Goal: Information Seeking & Learning: Learn about a topic

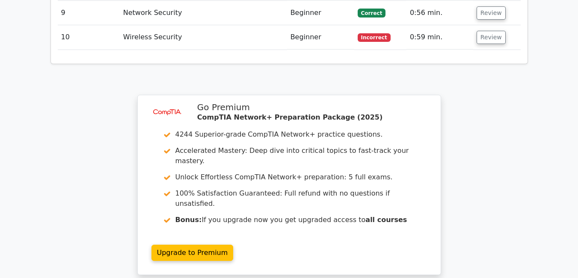
scroll to position [1214, 0]
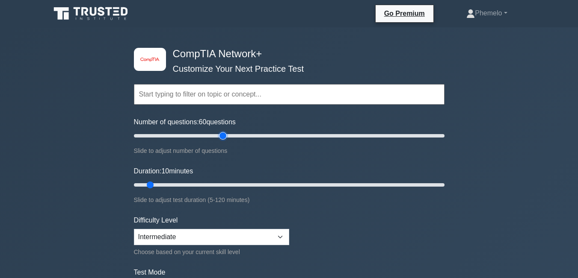
click at [226, 137] on input "Number of questions: 60 questions" at bounding box center [289, 136] width 310 height 10
type input "50"
click at [209, 134] on input "Number of questions: 50 questions" at bounding box center [289, 136] width 310 height 10
click at [200, 186] on input "Duration: 30 minutes" at bounding box center [289, 185] width 310 height 10
type input "30"
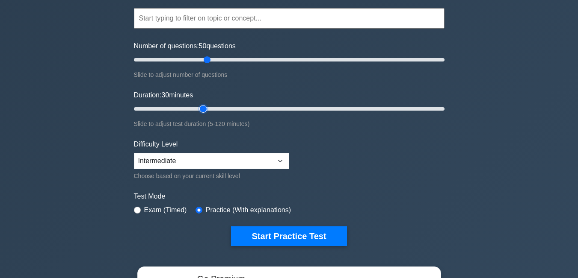
scroll to position [80, 0]
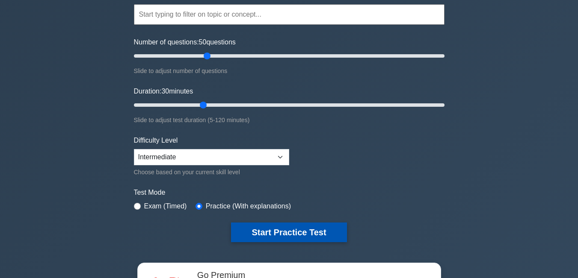
click at [326, 229] on button "Start Practice Test" at bounding box center [288, 233] width 115 height 20
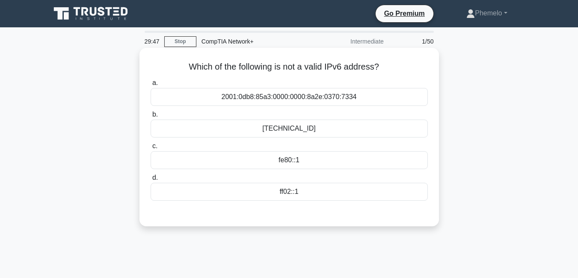
click at [313, 193] on div "ff02::1" at bounding box center [288, 192] width 277 height 18
click at [150, 181] on input "d. ff02::1" at bounding box center [150, 178] width 0 height 6
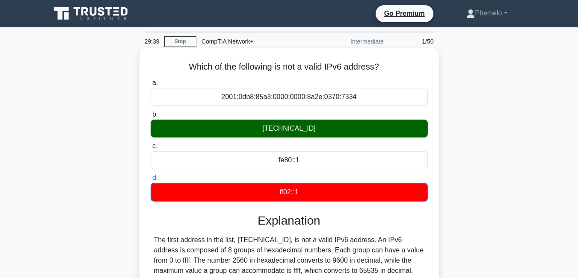
click at [150, 80] on input "a. 2001:0db8:85a3:0000:0000:8a2e:0370:7334" at bounding box center [150, 83] width 0 height 6
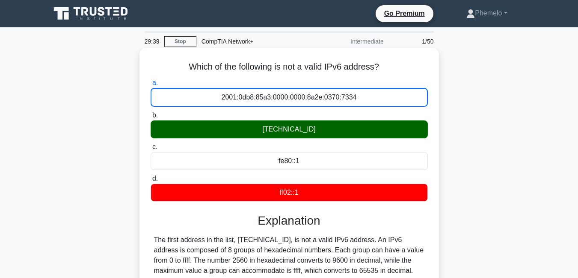
click at [150, 113] on input "b. 2560:0:0:0:0:0:0:0" at bounding box center [150, 116] width 0 height 6
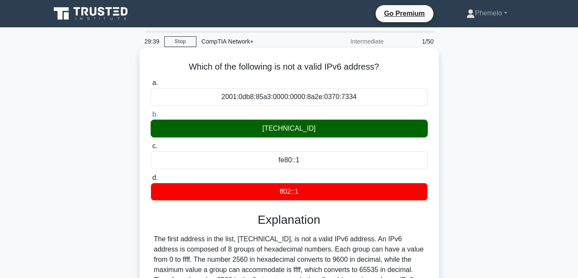
click at [150, 144] on input "c. fe80::1" at bounding box center [150, 147] width 0 height 6
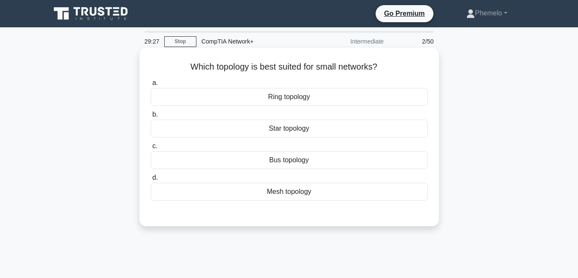
click at [307, 129] on div "Star topology" at bounding box center [288, 129] width 277 height 18
click at [150, 118] on input "b. Star topology" at bounding box center [150, 115] width 0 height 6
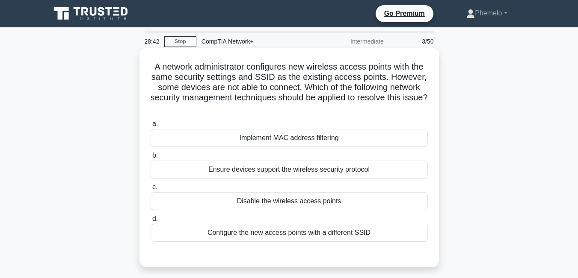
click at [310, 171] on div "Ensure devices support the wireless security protocol" at bounding box center [288, 170] width 277 height 18
click at [150, 159] on input "b. Ensure devices support the wireless security protocol" at bounding box center [150, 156] width 0 height 6
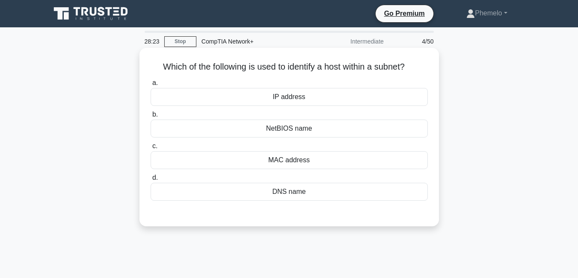
click at [299, 101] on div "IP address" at bounding box center [288, 97] width 277 height 18
click at [150, 86] on input "a. IP address" at bounding box center [150, 83] width 0 height 6
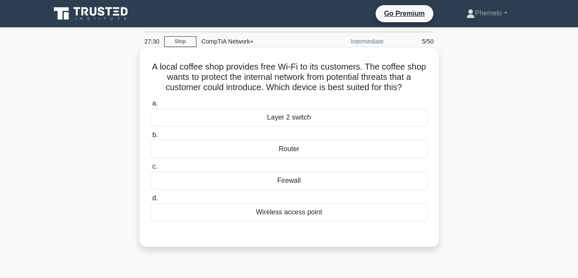
click at [289, 183] on div "Firewall" at bounding box center [288, 181] width 277 height 18
click at [150, 170] on input "c. Firewall" at bounding box center [150, 167] width 0 height 6
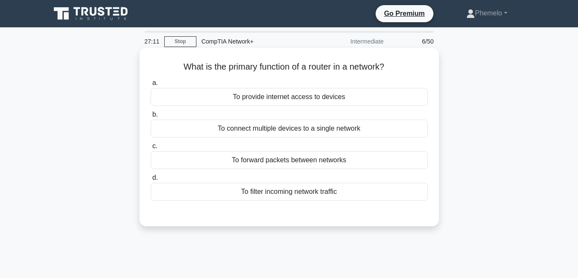
click at [294, 127] on div "To connect multiple devices to a single network" at bounding box center [288, 129] width 277 height 18
click at [150, 118] on input "b. To connect multiple devices to a single network" at bounding box center [150, 115] width 0 height 6
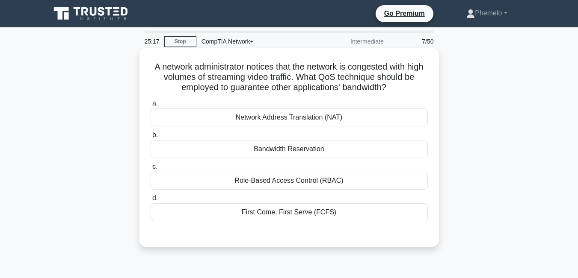
click at [309, 118] on div "Network Address Translation (NAT)" at bounding box center [288, 118] width 277 height 18
click at [150, 106] on input "a. Network Address Translation (NAT)" at bounding box center [150, 104] width 0 height 6
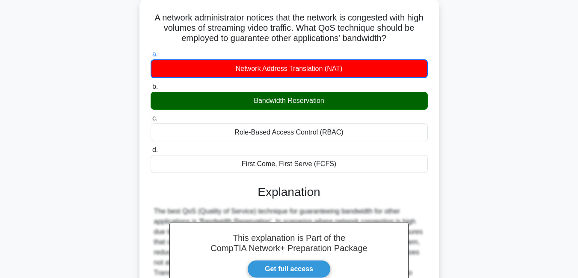
scroll to position [34, 0]
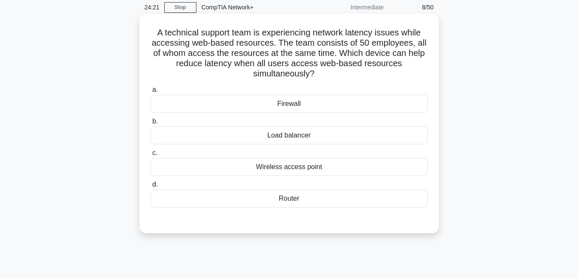
click at [364, 141] on div "Load balancer" at bounding box center [288, 136] width 277 height 18
click at [150, 124] on input "b. Load balancer" at bounding box center [150, 122] width 0 height 6
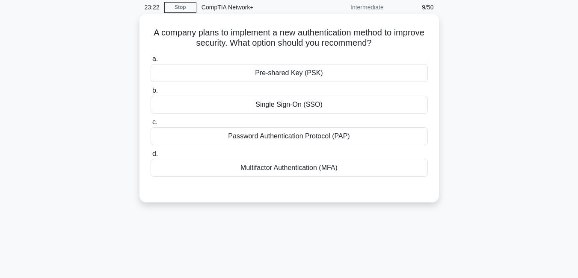
click at [352, 136] on div "Password Authentication Protocol (PAP)" at bounding box center [288, 136] width 277 height 18
click at [150, 125] on input "c. Password Authentication Protocol (PAP)" at bounding box center [150, 123] width 0 height 6
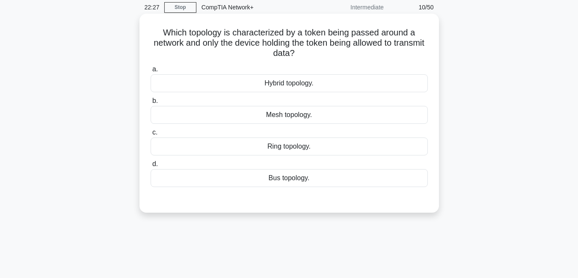
click at [318, 113] on div "Mesh topology." at bounding box center [288, 115] width 277 height 18
click at [150, 104] on input "b. Mesh topology." at bounding box center [150, 101] width 0 height 6
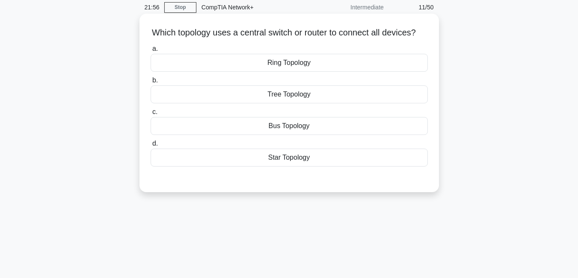
click at [310, 167] on div "Star Topology" at bounding box center [288, 158] width 277 height 18
click at [150, 147] on input "d. Star Topology" at bounding box center [150, 144] width 0 height 6
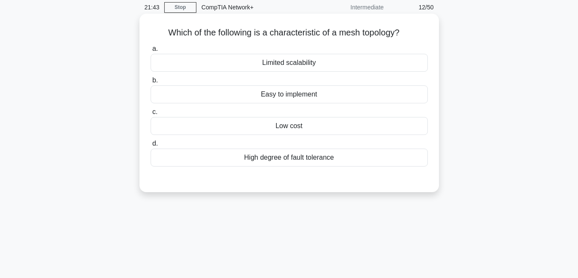
click at [295, 126] on div "Low cost" at bounding box center [288, 126] width 277 height 18
click at [150, 115] on input "c. Low cost" at bounding box center [150, 112] width 0 height 6
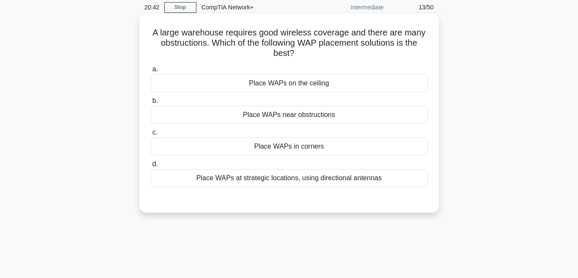
click at [301, 83] on div "Place WAPs on the ceiling" at bounding box center [288, 83] width 277 height 18
click at [150, 72] on input "a. Place WAPs on the ceiling" at bounding box center [150, 70] width 0 height 6
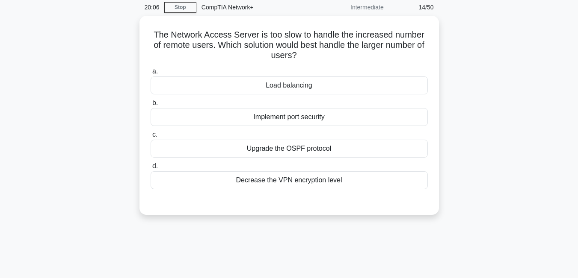
click at [301, 83] on div "Load balancing" at bounding box center [288, 86] width 277 height 18
click at [150, 74] on input "a. Load balancing" at bounding box center [150, 72] width 0 height 6
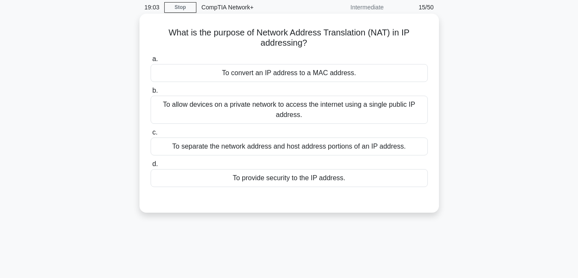
click at [301, 105] on div "To allow devices on a private network to access the internet using a single pub…" at bounding box center [288, 110] width 277 height 28
click at [150, 94] on input "b. To allow devices on a private network to access the internet using a single …" at bounding box center [150, 91] width 0 height 6
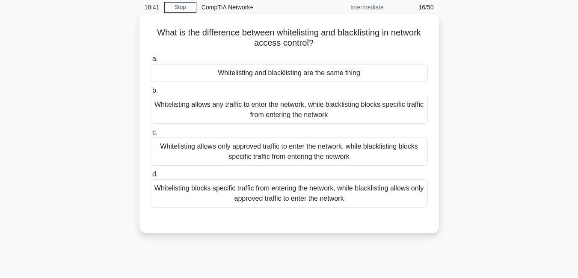
click at [303, 115] on div "Whitelisting allows any traffic to enter the network, while blacklisting blocks…" at bounding box center [288, 110] width 277 height 28
click at [150, 94] on input "b. Whitelisting allows any traffic to enter the network, while blacklisting blo…" at bounding box center [150, 91] width 0 height 6
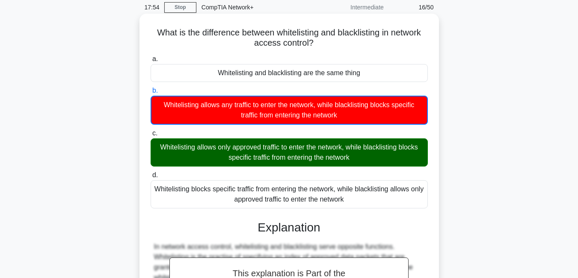
click at [150, 131] on input "c. Whitelisting allows only approved traffic to enter the network, while blackl…" at bounding box center [150, 134] width 0 height 6
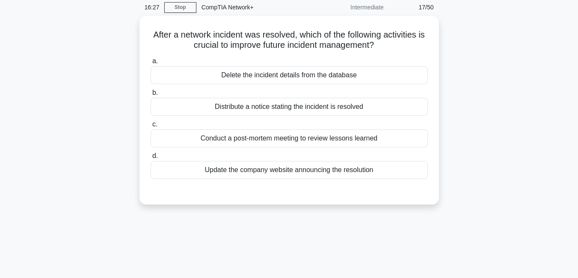
click at [303, 115] on div "a. Delete the incident details from the database b. Distribute a notice stating…" at bounding box center [288, 117] width 287 height 127
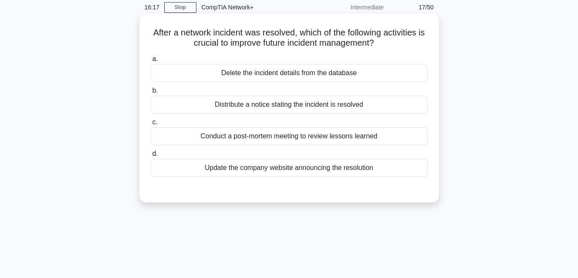
click at [301, 169] on div "Update the company website announcing the resolution" at bounding box center [288, 168] width 277 height 18
click at [150, 157] on input "d. Update the company website announcing the resolution" at bounding box center [150, 154] width 0 height 6
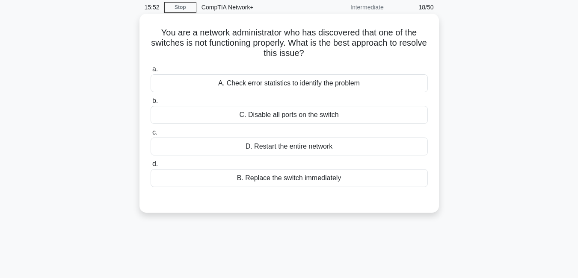
click at [297, 179] on div "B. Replace the switch immediately" at bounding box center [288, 178] width 277 height 18
click at [150, 167] on input "d. B. Replace the switch immediately" at bounding box center [150, 165] width 0 height 6
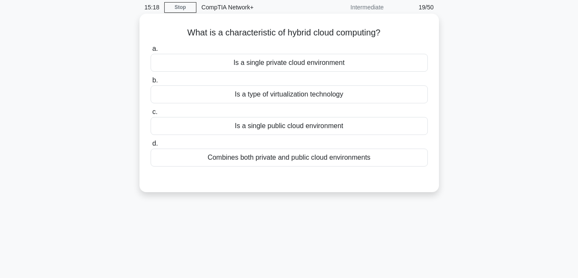
click at [298, 94] on div "Is a type of virtualization technology" at bounding box center [288, 94] width 277 height 18
click at [150, 83] on input "b. Is a type of virtualization technology" at bounding box center [150, 81] width 0 height 6
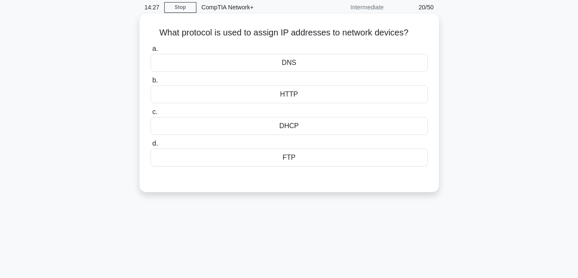
click at [302, 127] on div "DHCP" at bounding box center [288, 126] width 277 height 18
click at [150, 115] on input "c. DHCP" at bounding box center [150, 112] width 0 height 6
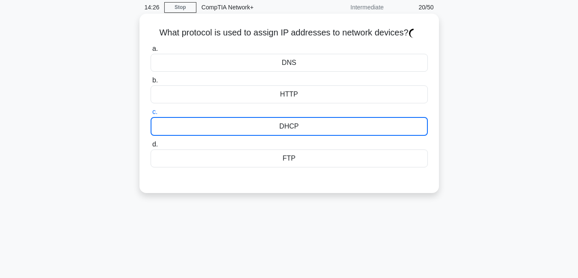
click at [302, 127] on div "DHCP" at bounding box center [288, 126] width 277 height 19
click at [150, 115] on input "c. DHCP" at bounding box center [150, 112] width 0 height 6
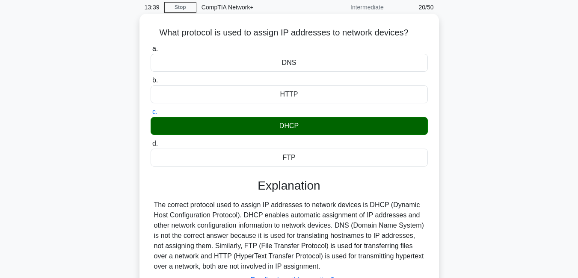
click at [395, 193] on h3 "Explanation" at bounding box center [289, 186] width 267 height 15
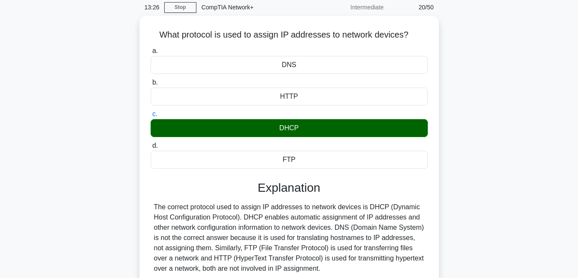
click at [529, 144] on div "What protocol is used to assign IP addresses to network devices? .spinner_0XTQ{…" at bounding box center [288, 181] width 487 height 330
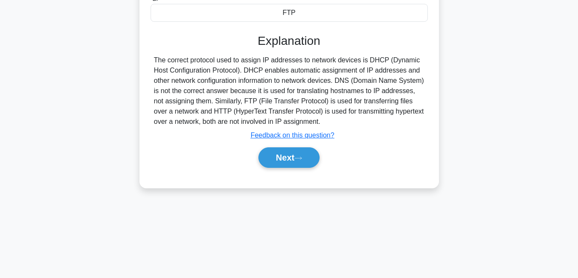
scroll to position [183, 0]
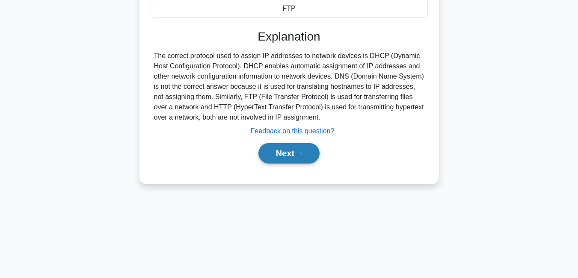
click at [292, 150] on button "Next" at bounding box center [288, 153] width 61 height 21
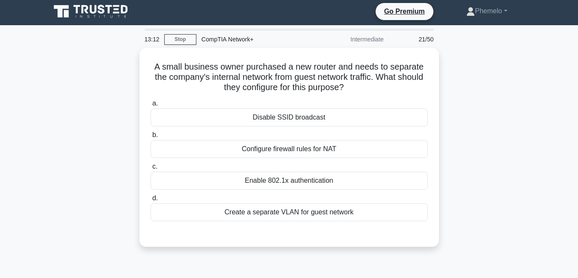
scroll to position [0, 0]
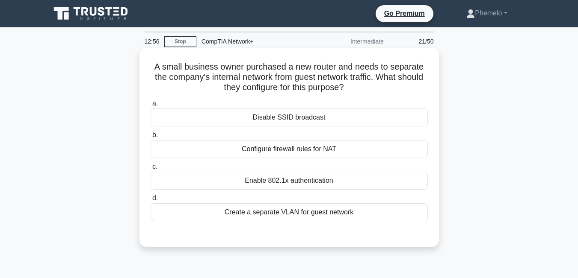
click at [366, 212] on div "Create a separate VLAN for guest network" at bounding box center [288, 212] width 277 height 18
click at [150, 201] on input "d. Create a separate VLAN for guest network" at bounding box center [150, 199] width 0 height 6
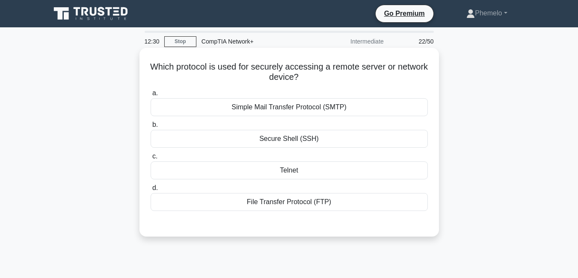
click at [325, 106] on div "Simple Mail Transfer Protocol (SMTP)" at bounding box center [288, 107] width 277 height 18
click at [150, 96] on input "a. Simple Mail Transfer Protocol (SMTP)" at bounding box center [150, 94] width 0 height 6
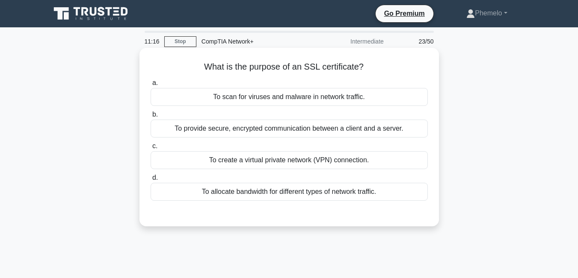
click at [369, 130] on div "To provide secure, encrypted communication between a client and a server." at bounding box center [288, 129] width 277 height 18
click at [150, 118] on input "b. To provide secure, encrypted communication between a client and a server." at bounding box center [150, 115] width 0 height 6
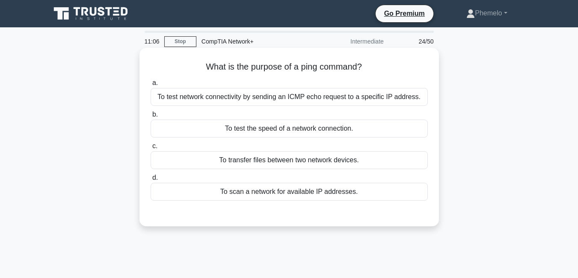
click at [330, 97] on div "To test network connectivity by sending an ICMP echo request to a specific IP a…" at bounding box center [288, 97] width 277 height 18
click at [150, 86] on input "a. To test network connectivity by sending an ICMP echo request to a specific I…" at bounding box center [150, 83] width 0 height 6
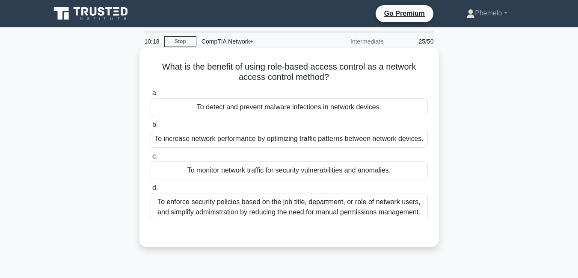
click at [327, 140] on div "To increase network performance by optimizing traffic patterns between network …" at bounding box center [288, 139] width 277 height 18
click at [150, 128] on input "b. To increase network performance by optimizing traffic patterns between netwo…" at bounding box center [150, 125] width 0 height 6
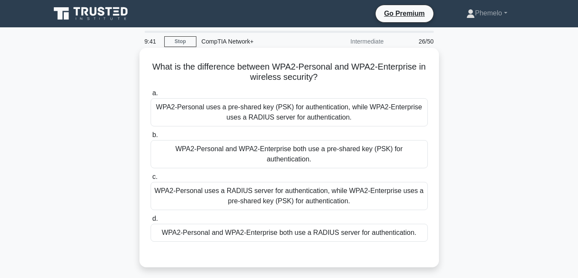
click at [319, 113] on div "WPA2-Personal uses a pre-shared key (PSK) for authentication, while WPA2-Enterp…" at bounding box center [288, 112] width 277 height 28
click at [150, 96] on input "a. WPA2-Personal uses a pre-shared key (PSK) for authentication, while WPA2-Ent…" at bounding box center [150, 94] width 0 height 6
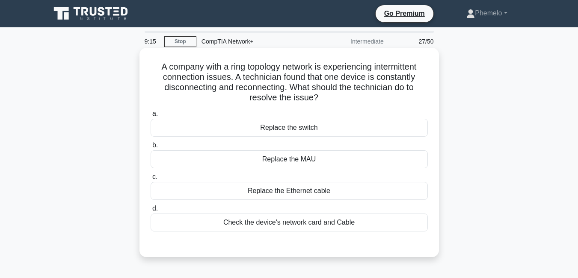
click at [313, 188] on div "Replace the Ethernet cable" at bounding box center [288, 191] width 277 height 18
click at [150, 180] on input "c. Replace the Ethernet cable" at bounding box center [150, 177] width 0 height 6
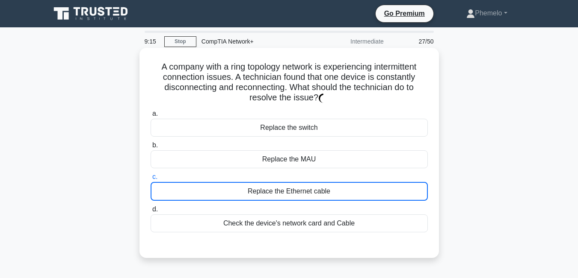
click at [313, 188] on div "Replace the Ethernet cable" at bounding box center [288, 191] width 277 height 19
click at [150, 180] on input "c. Replace the Ethernet cable" at bounding box center [150, 177] width 0 height 6
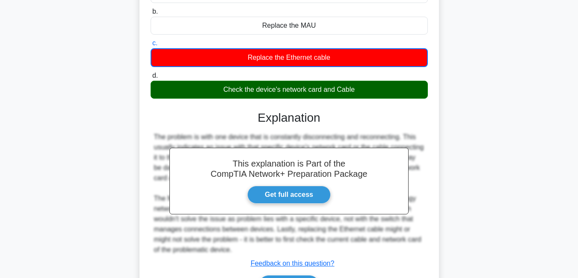
scroll to position [137, 0]
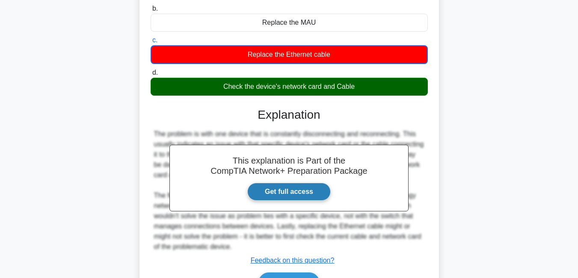
click at [269, 192] on link "Get full access" at bounding box center [288, 192] width 83 height 18
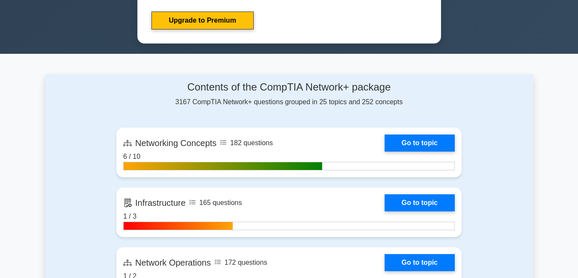
scroll to position [462, 0]
